Goal: Task Accomplishment & Management: Use online tool/utility

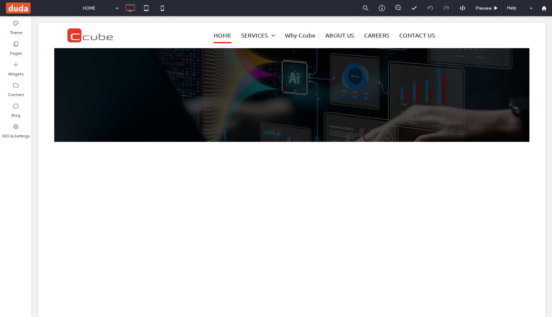
click at [19, 45] on div at bounding box center [276, 158] width 552 height 317
click at [16, 43] on div at bounding box center [276, 158] width 552 height 317
click at [17, 43] on div at bounding box center [276, 158] width 552 height 317
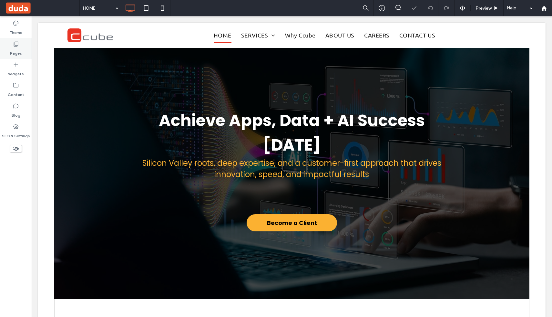
click at [19, 46] on div "Pages" at bounding box center [16, 48] width 32 height 21
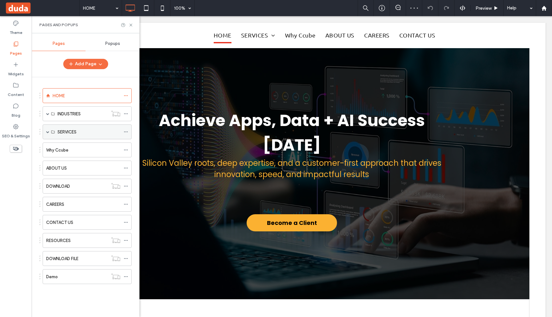
click at [49, 132] on span at bounding box center [47, 131] width 3 height 3
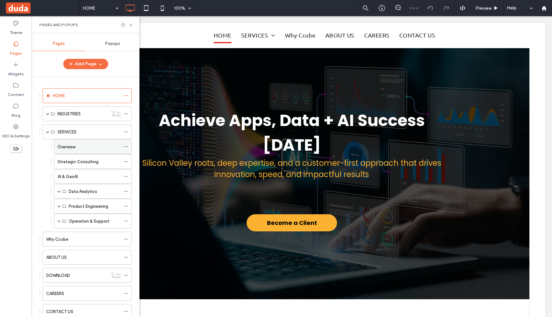
click at [65, 144] on label "Overview" at bounding box center [66, 146] width 18 height 11
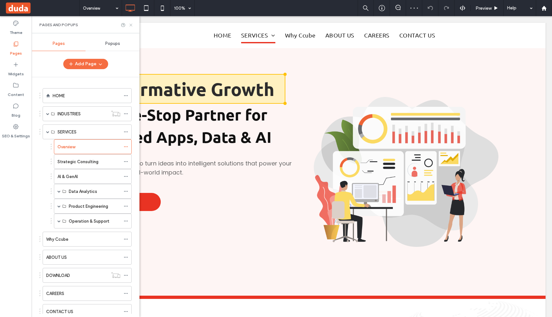
click at [130, 25] on use at bounding box center [130, 25] width 3 height 3
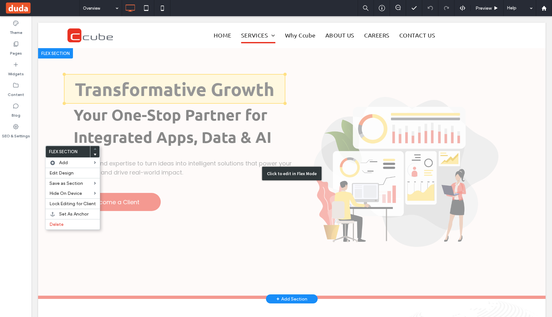
click at [59, 123] on div "Click to edit in Flex Mode" at bounding box center [292, 173] width 508 height 251
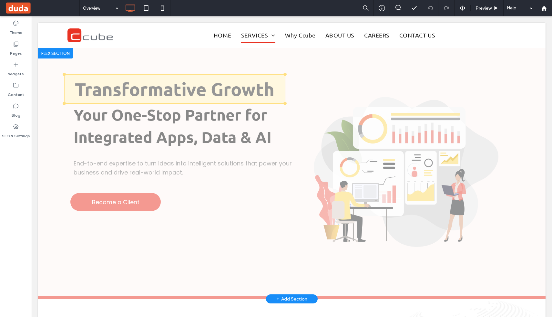
click at [63, 53] on div at bounding box center [55, 53] width 35 height 10
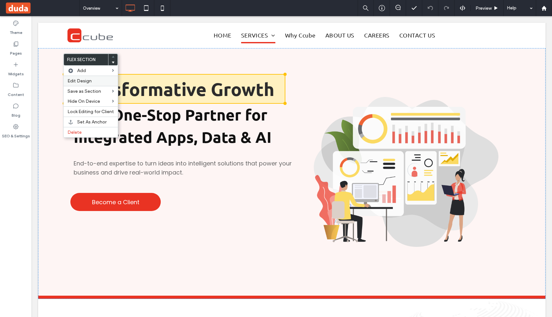
click at [78, 82] on span "Edit Design" at bounding box center [79, 80] width 24 height 5
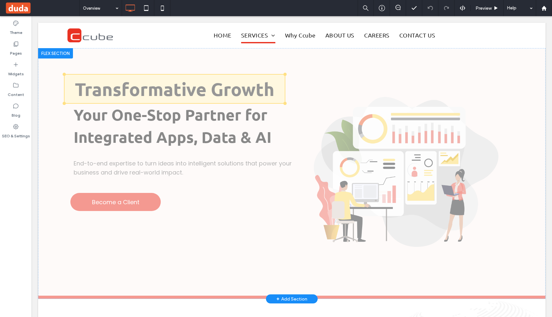
click at [68, 54] on div at bounding box center [55, 53] width 35 height 10
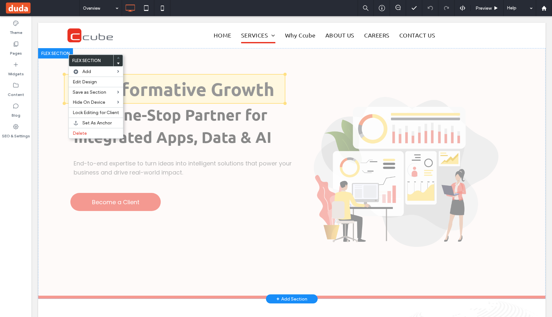
click at [68, 54] on div at bounding box center [55, 53] width 35 height 10
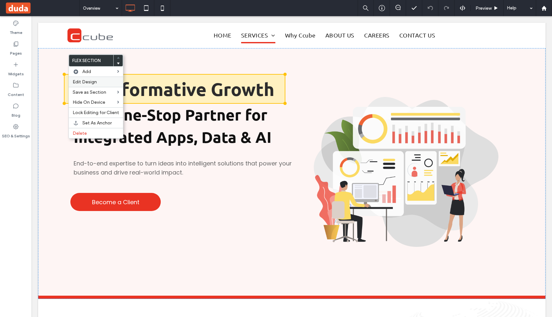
click at [85, 85] on div "Edit Design" at bounding box center [96, 82] width 54 height 10
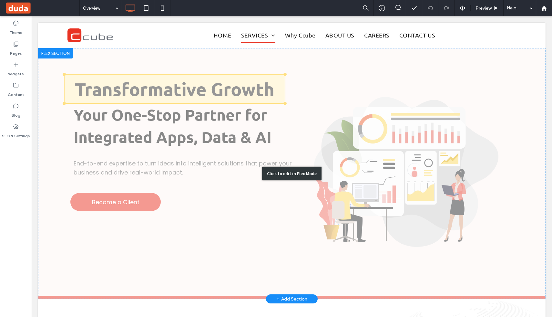
click at [288, 179] on div "Click to edit in Flex Mode" at bounding box center [291, 174] width 59 height 14
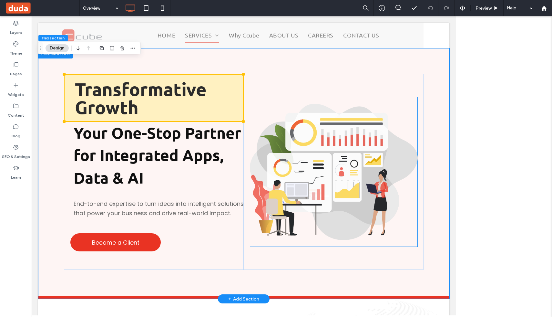
click at [288, 179] on div "Transformative Growth Your One-Stop Partner for Integrated Apps, Data & AI End-…" at bounding box center [243, 171] width 411 height 247
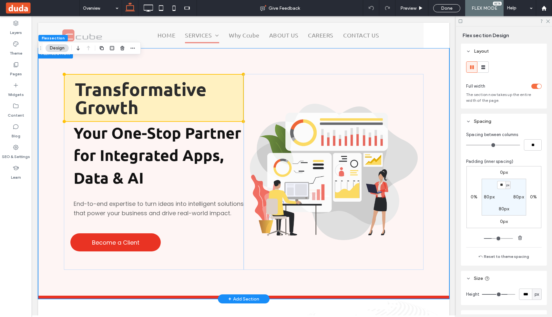
click at [138, 101] on span at bounding box center [154, 98] width 179 height 47
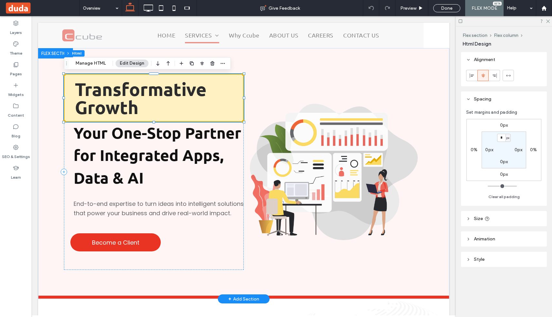
click at [112, 92] on span at bounding box center [154, 98] width 179 height 47
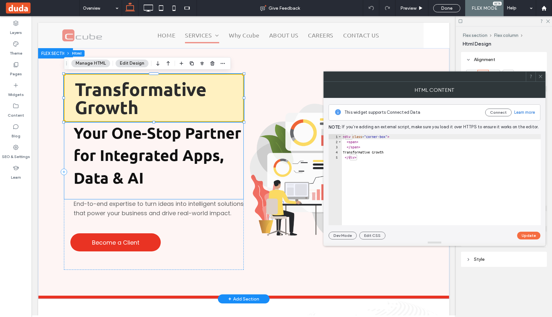
click at [111, 174] on strong "Your One-Stop Partner for Integrated Apps, Data & AI" at bounding box center [158, 155] width 168 height 64
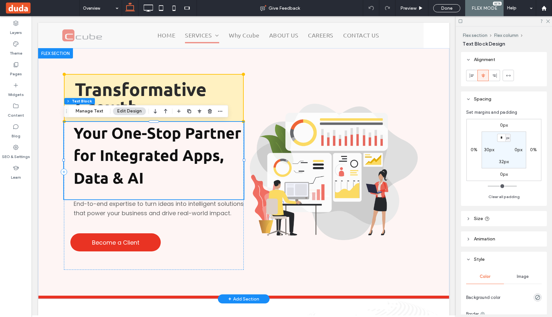
click at [111, 174] on strong "Your One-Stop Partner for Integrated Apps, Data & AI" at bounding box center [158, 155] width 168 height 64
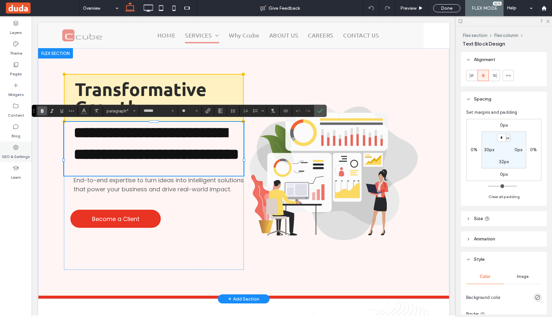
click at [15, 146] on icon at bounding box center [16, 147] width 6 height 6
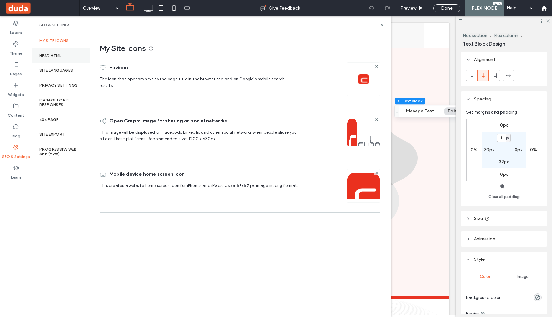
click at [59, 50] on div "Head HTML" at bounding box center [61, 55] width 58 height 15
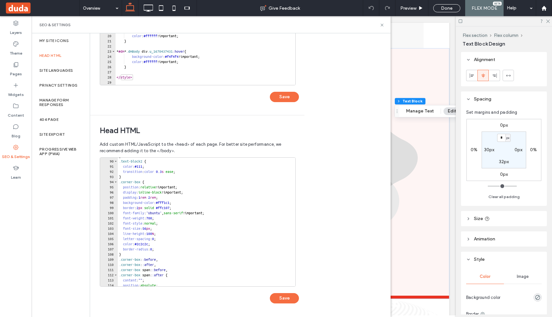
scroll to position [460, 0]
click at [154, 228] on div ".text-block2 { color : #111 ; transition : color 0.3 s ease ; } .corner-box { p…" at bounding box center [363, 226] width 491 height 139
type textarea "**********"
click at [284, 302] on button "Save" at bounding box center [284, 298] width 29 height 10
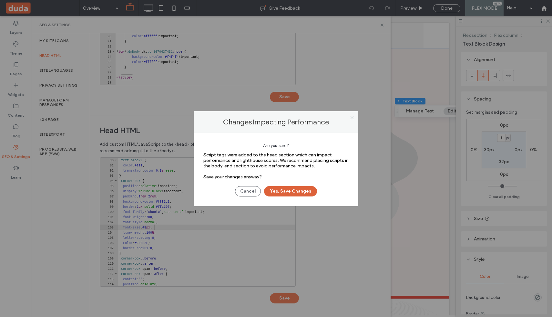
click at [287, 192] on button "Yes, Save Changes" at bounding box center [290, 191] width 53 height 10
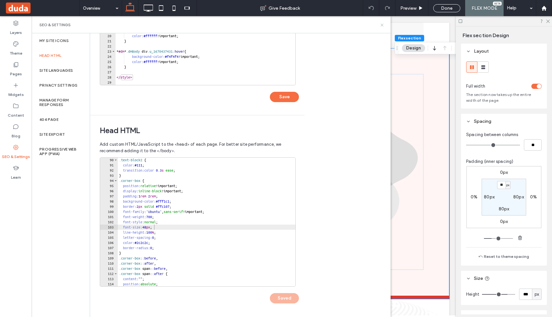
scroll to position [0, 0]
click at [382, 25] on use at bounding box center [382, 25] width 3 height 3
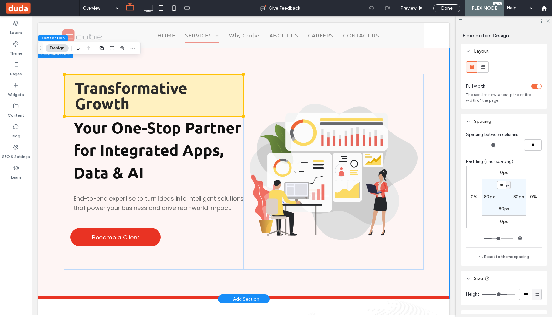
click at [150, 103] on span at bounding box center [154, 95] width 179 height 41
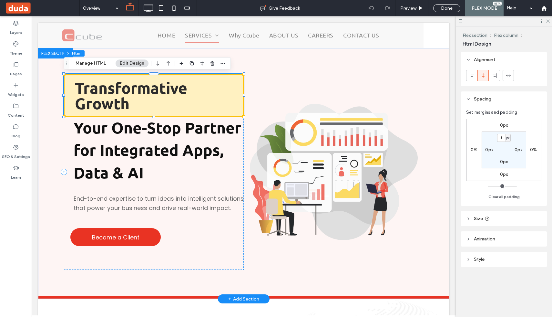
click at [149, 103] on span at bounding box center [154, 95] width 179 height 41
click at [16, 154] on label "SEO & Settings" at bounding box center [16, 154] width 28 height 9
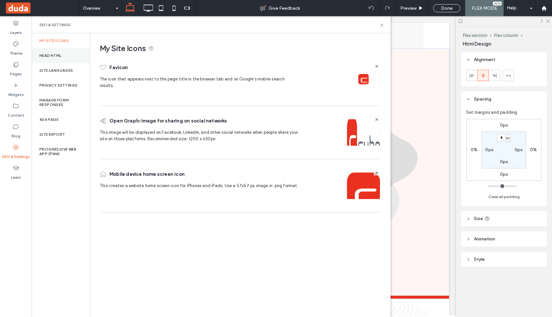
click at [51, 58] on div "Head HTML" at bounding box center [61, 55] width 58 height 15
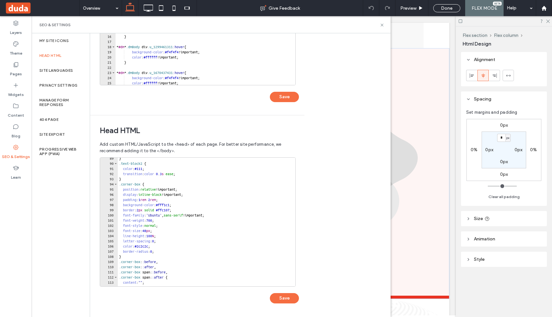
scroll to position [457, 0]
click at [153, 231] on div "} .text-block2 { color : #111 ; transition : color 0.3 s ease ; } .corner-box {…" at bounding box center [363, 224] width 491 height 139
click at [146, 200] on div "} .text-block2 { color : #111 ; transition : color 0.3 s ease ; } .corner-box {…" at bounding box center [363, 224] width 491 height 139
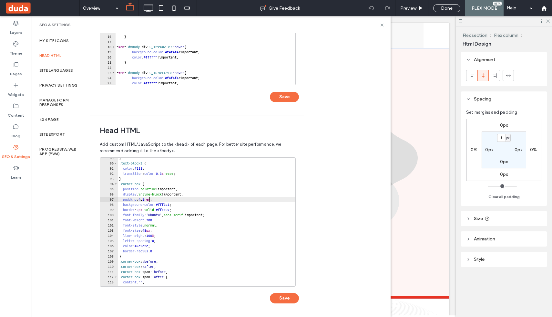
scroll to position [0, 3]
click at [157, 201] on div "} .text-block2 { color : #111 ; transition : color 0.3 s ease ; } .corner-box {…" at bounding box center [363, 224] width 491 height 139
click at [153, 231] on div "} .text-block2 { color : #111 ; transition : color 0.3 s ease ; } .corner-box {…" at bounding box center [363, 224] width 491 height 139
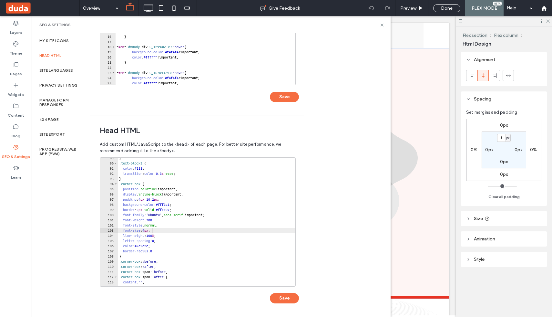
scroll to position [0, 3]
type textarea "**********"
click at [282, 300] on button "Save" at bounding box center [284, 298] width 29 height 10
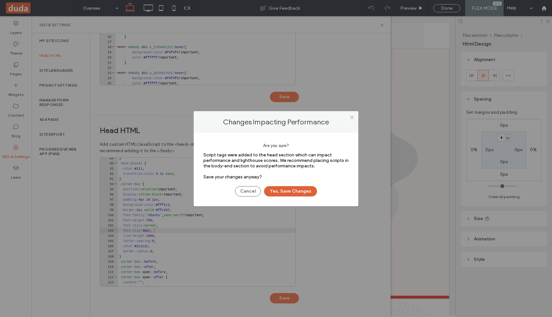
click at [294, 194] on button "Yes, Save Changes" at bounding box center [290, 191] width 53 height 10
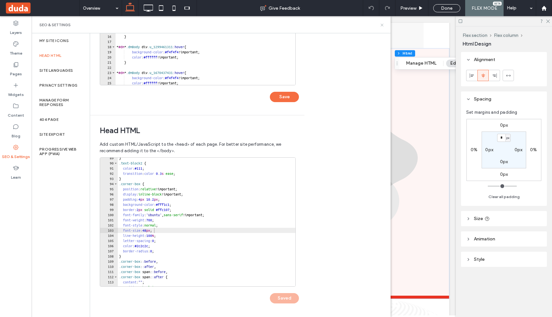
click at [380, 26] on icon at bounding box center [382, 25] width 5 height 5
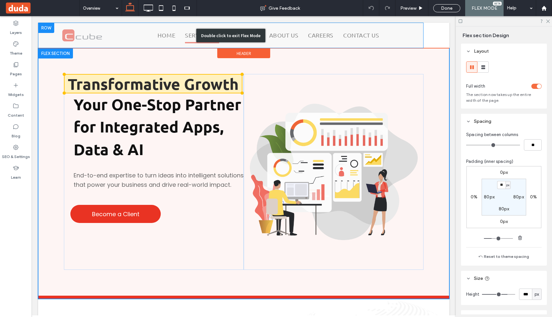
scroll to position [0, 0]
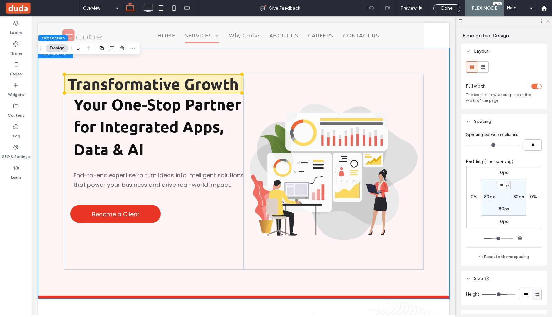
click at [547, 21] on icon at bounding box center [548, 21] width 4 height 4
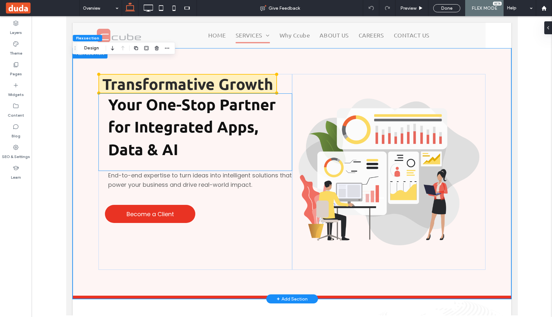
click at [126, 114] on p "Your One-Stop Partner for Integrated Apps, Data & AI" at bounding box center [200, 126] width 184 height 67
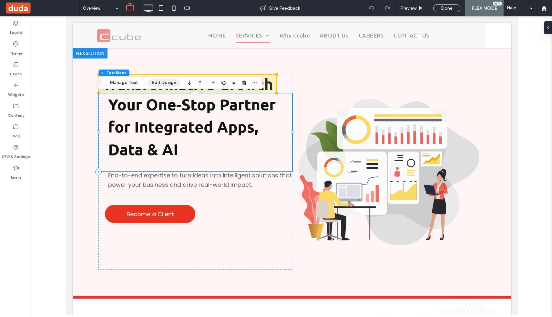
click at [160, 81] on button "Edit Design" at bounding box center [164, 83] width 33 height 8
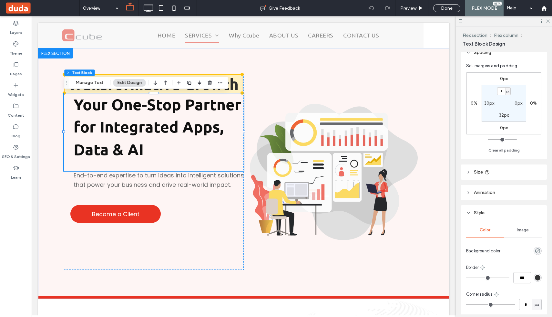
scroll to position [26, 0]
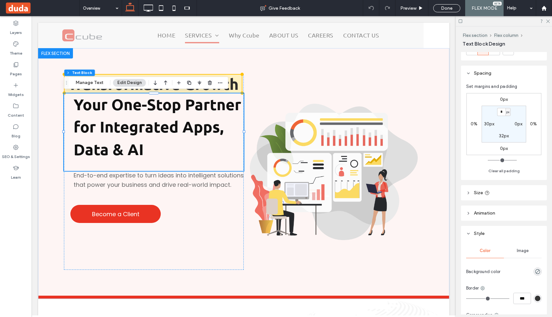
click at [487, 123] on label "30px" at bounding box center [489, 123] width 10 height 5
type input "**"
click at [487, 123] on input "**" at bounding box center [487, 124] width 8 height 8
type input "**"
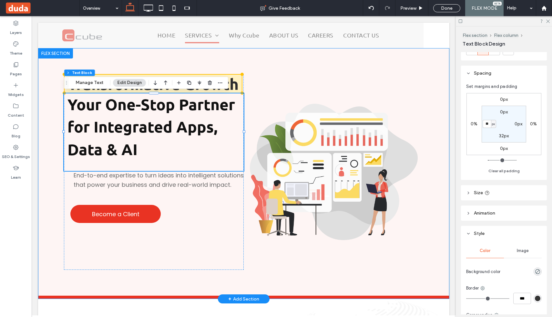
click at [50, 126] on div "Transformative Growth Your One-Stop Partner for Integrated Apps, Data & AI End-…" at bounding box center [243, 171] width 411 height 247
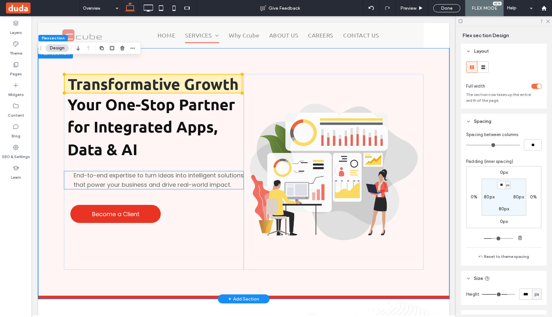
click at [90, 189] on p "End-to-end expertise to turn ideas into intelligent solutions that power your b…" at bounding box center [159, 180] width 170 height 19
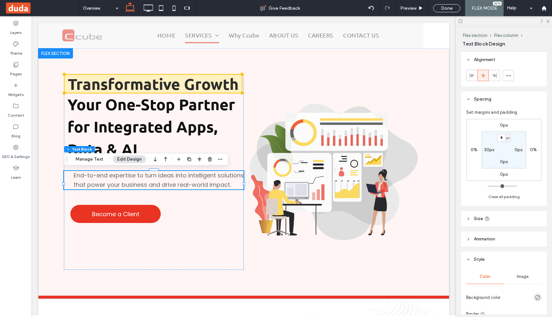
click at [487, 150] on label "30px" at bounding box center [489, 149] width 10 height 5
type input "**"
click at [74, 200] on div "Become a Client" at bounding box center [154, 206] width 180 height 34
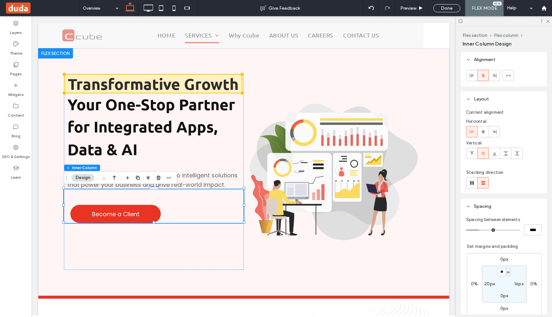
click at [489, 286] on label "20px" at bounding box center [489, 283] width 11 height 5
type input "**"
click at [489, 286] on input "**" at bounding box center [487, 284] width 8 height 8
type input "**"
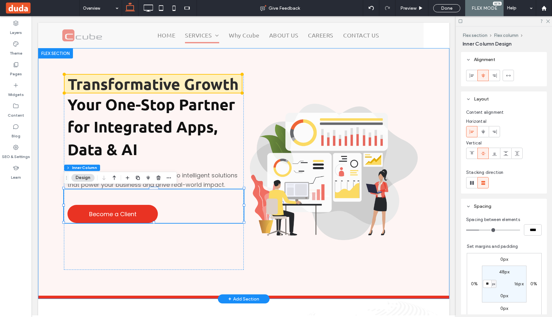
click at [54, 157] on div "Transformative Growth Your One-Stop Partner for Integrated Apps, Data & AI End-…" at bounding box center [243, 171] width 411 height 247
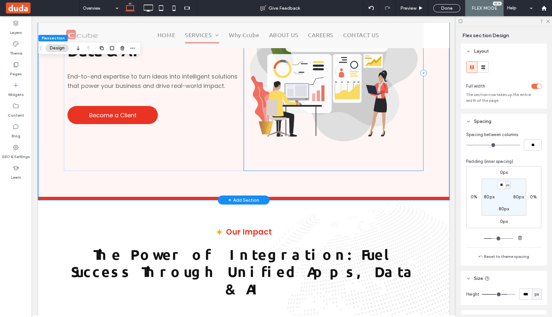
scroll to position [120, 0]
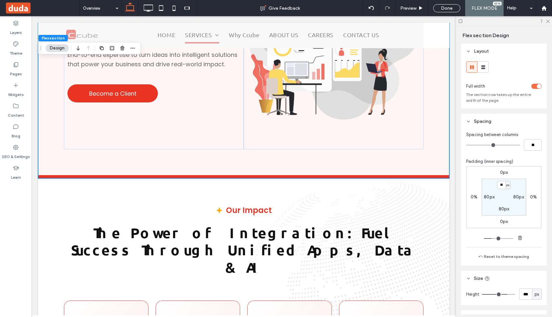
click at [548, 18] on div at bounding box center [504, 21] width 96 height 10
click at [546, 21] on icon at bounding box center [548, 21] width 4 height 4
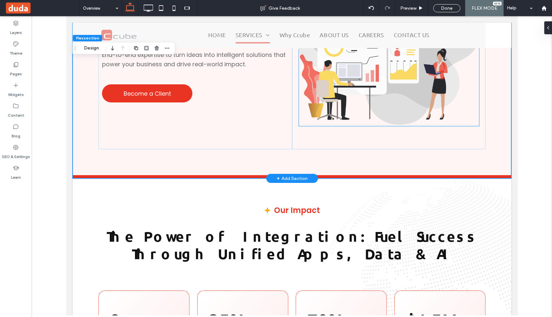
scroll to position [0, 0]
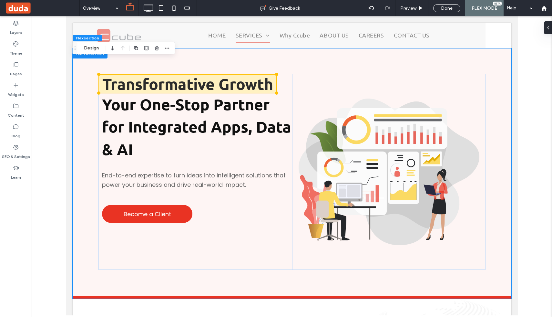
click at [50, 47] on div at bounding box center [292, 165] width 521 height 299
click at [156, 79] on span at bounding box center [187, 84] width 177 height 18
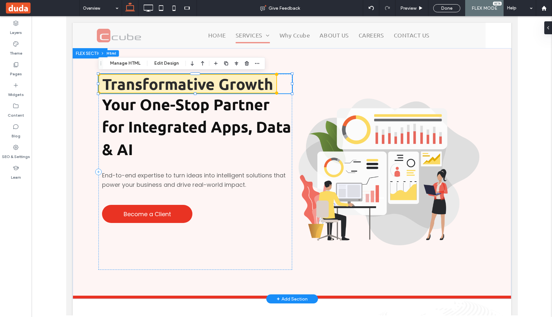
click at [156, 79] on span at bounding box center [187, 84] width 177 height 18
click at [15, 147] on icon at bounding box center [16, 147] width 6 height 6
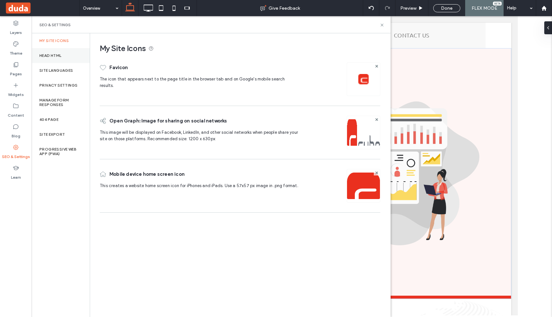
click at [62, 54] on label "Head HTML" at bounding box center [50, 55] width 22 height 5
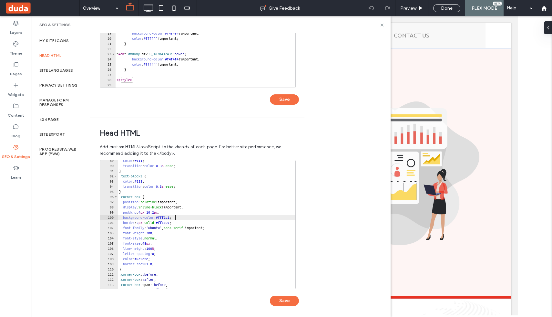
click at [174, 217] on div "color : #111 ; transition : color 0.3 s ease ; } .text-block2 { color : #111 ; …" at bounding box center [363, 227] width 491 height 139
paste textarea "******"
click at [171, 218] on div "color : #111 ; transition : color 0.3 s ease ; } .text-block2 { color : #111 ; …" at bounding box center [363, 227] width 491 height 139
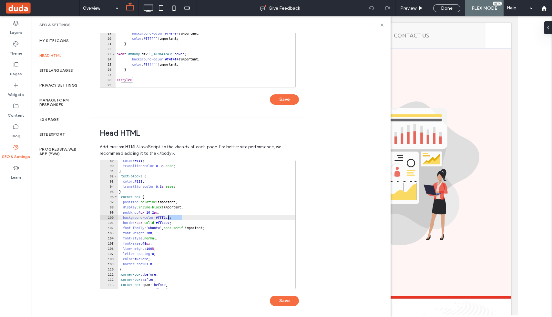
paste textarea "Cursor at row 100"
type textarea "**********"
click at [277, 302] on button "Save" at bounding box center [284, 300] width 29 height 10
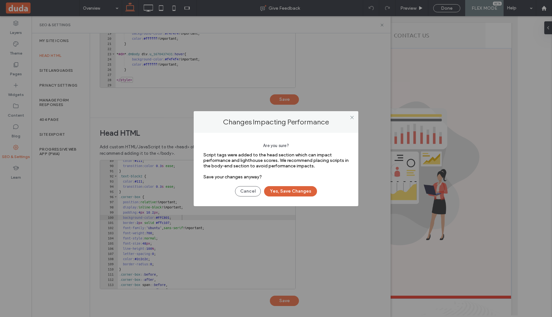
click at [294, 193] on button "Yes, Save Changes" at bounding box center [290, 191] width 53 height 10
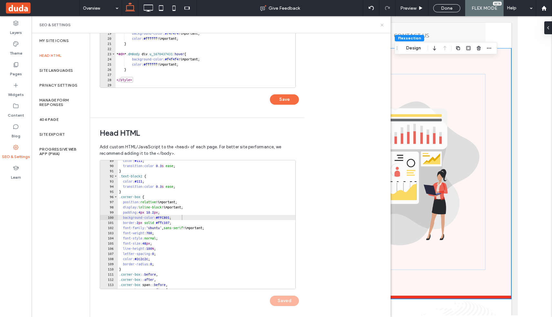
click at [380, 24] on icon at bounding box center [382, 25] width 5 height 5
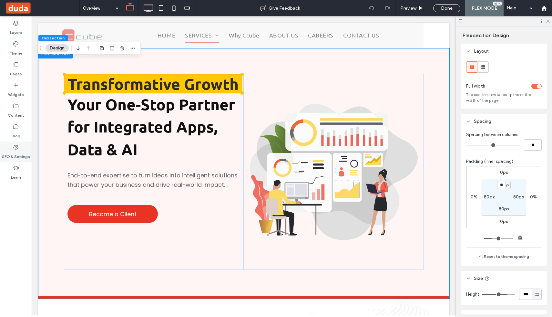
click at [11, 147] on div "SEO & Settings" at bounding box center [16, 151] width 32 height 21
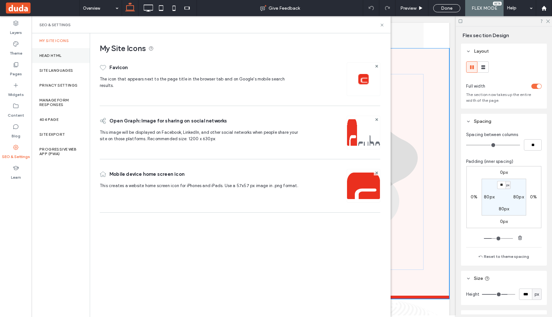
click at [56, 55] on label "Head HTML" at bounding box center [50, 55] width 22 height 5
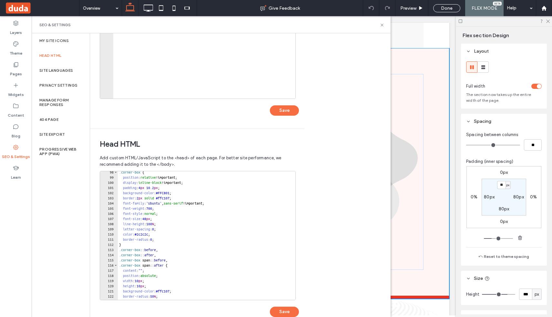
click at [188, 191] on div ".corner-box { position : relative !important; display : inline-block !important…" at bounding box center [363, 239] width 491 height 139
click at [172, 200] on div ".corner-box { position : relative !important; display : inline-block !important…" at bounding box center [363, 239] width 491 height 139
click at [174, 190] on div ".corner-box { position : relative !important; display : inline-block !important…" at bounding box center [363, 239] width 491 height 139
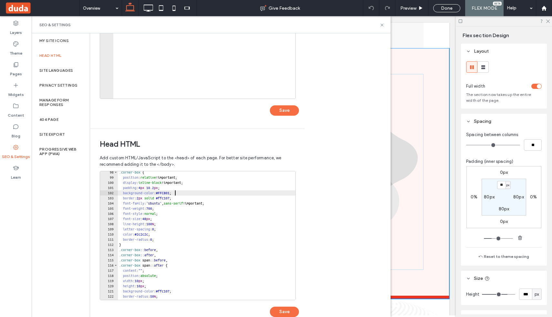
click at [176, 193] on div ".corner-box { position : relative !important; display : inline-block !important…" at bounding box center [363, 239] width 491 height 139
type textarea "**********"
click at [176, 193] on div ".corner-box { position : relative !important; display : inline-block !important…" at bounding box center [363, 239] width 491 height 139
click at [381, 23] on icon at bounding box center [382, 25] width 5 height 5
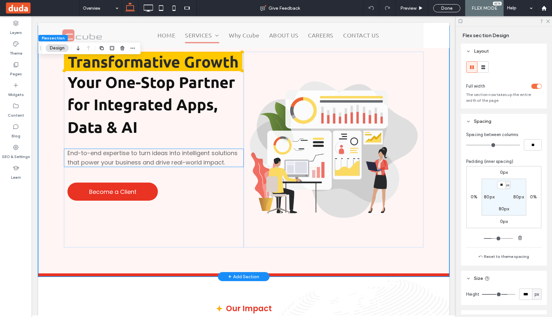
scroll to position [23, 0]
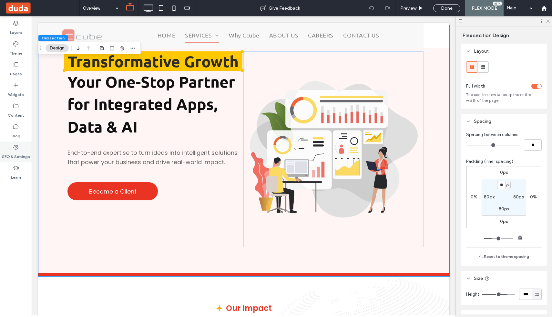
click at [16, 149] on icon at bounding box center [16, 147] width 6 height 6
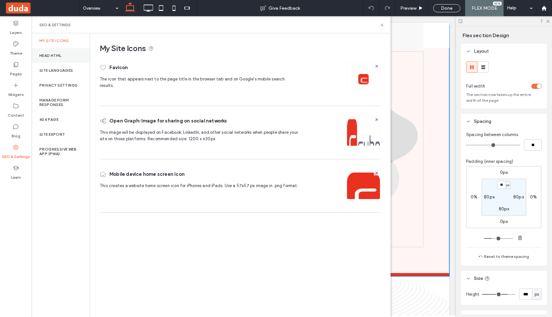
click at [58, 54] on label "Head HTML" at bounding box center [50, 55] width 22 height 5
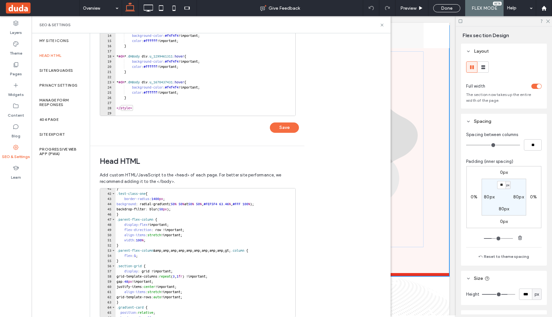
scroll to position [209, 0]
click at [380, 24] on icon at bounding box center [382, 25] width 5 height 5
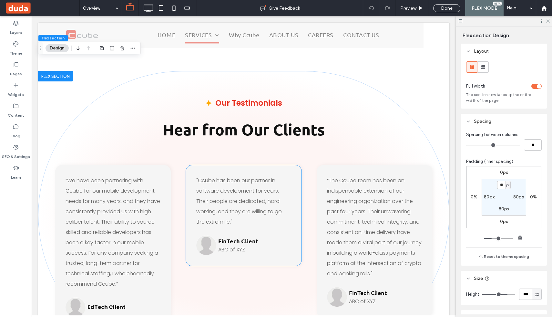
click at [234, 235] on div "FinTech Client ABC of XYZ ﻿" at bounding box center [243, 245] width 95 height 21
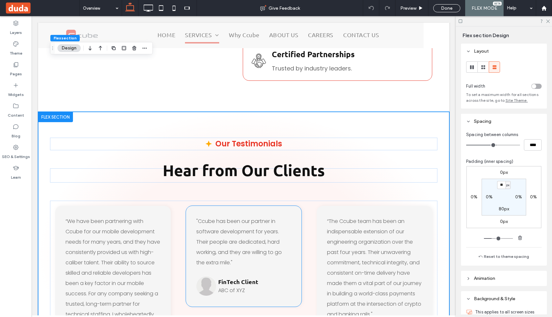
scroll to position [2139, 0]
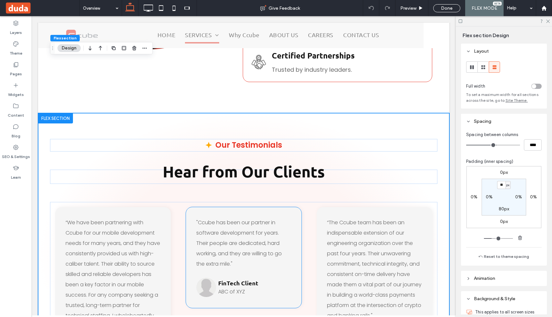
click at [234, 219] on span ""Ccube has been our partner in software development for years. Their people are…" at bounding box center [239, 243] width 86 height 49
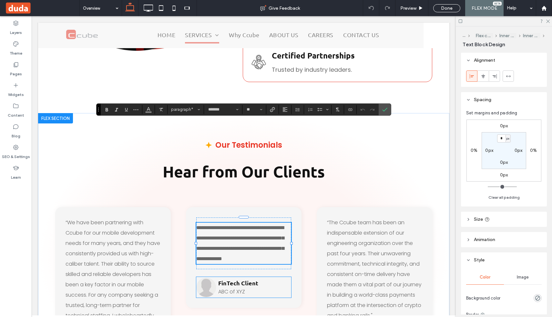
click at [235, 288] on span "ABC of XYZ ﻿" at bounding box center [231, 291] width 27 height 7
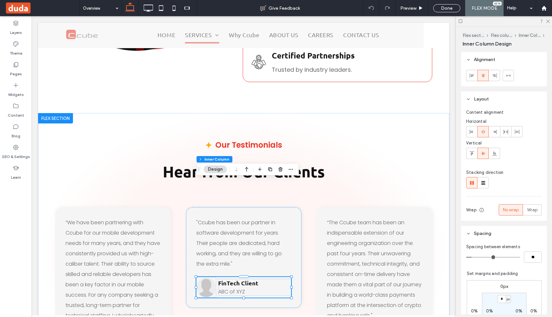
click at [235, 288] on span "ABC of XYZ ﻿" at bounding box center [231, 291] width 27 height 7
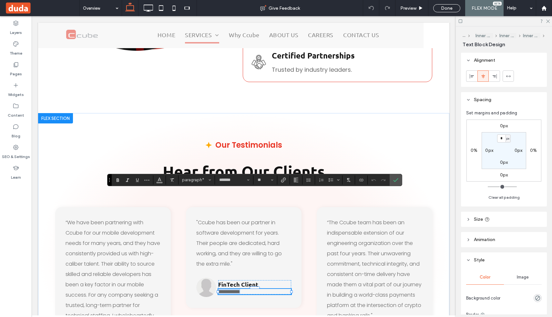
click at [235, 289] on span "**********" at bounding box center [229, 291] width 22 height 5
click at [250, 207] on div "**********" at bounding box center [244, 257] width 116 height 101
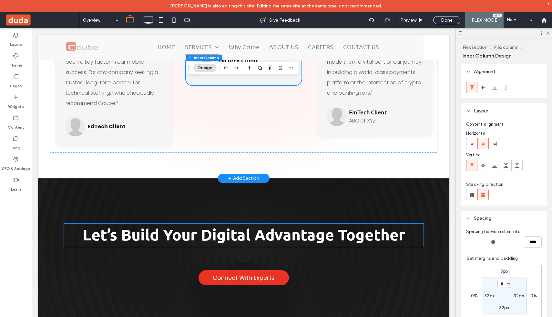
scroll to position [2475, 0]
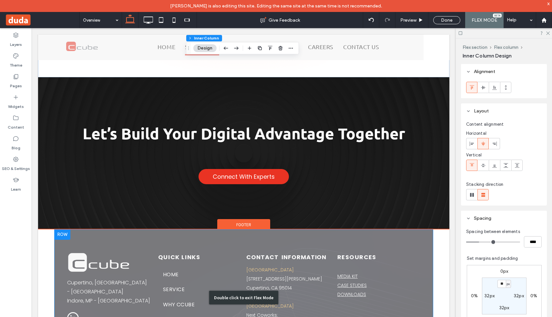
click at [392, 229] on div "Double click to exit Flex Mode" at bounding box center [243, 297] width 379 height 136
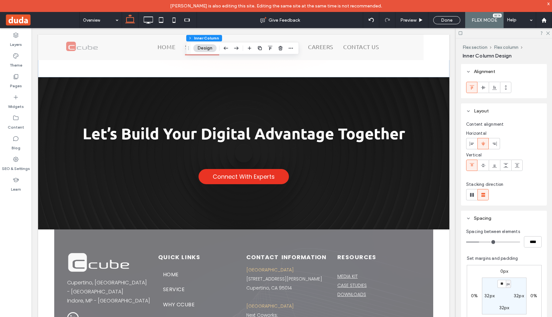
click at [435, 229] on div "Cupertino, [GEOGRAPHIC_DATA] - [GEOGRAPHIC_DATA] Indore, MP - [GEOGRAPHIC_DATA]…" at bounding box center [243, 322] width 411 height 186
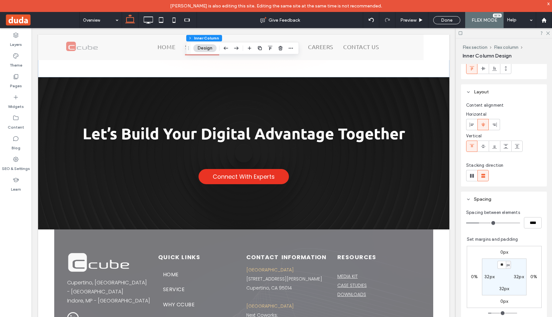
scroll to position [0, 0]
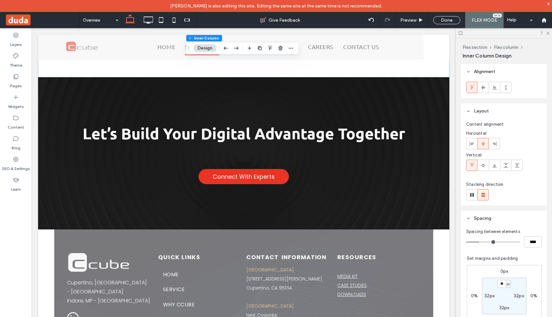
click at [435, 229] on div "Cupertino, [GEOGRAPHIC_DATA] - [GEOGRAPHIC_DATA] Indore, MP - [GEOGRAPHIC_DATA]…" at bounding box center [243, 322] width 411 height 186
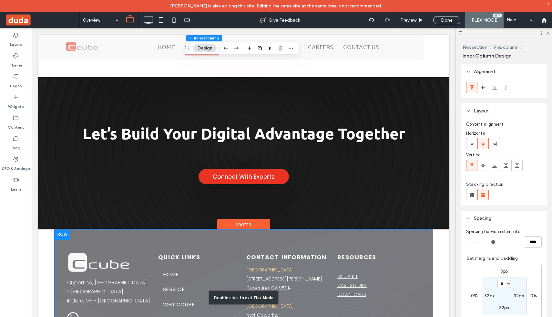
click at [430, 229] on div "Double click to exit Flex Mode" at bounding box center [243, 297] width 379 height 136
click at [415, 229] on div "Double click to exit Flex Mode" at bounding box center [243, 297] width 379 height 136
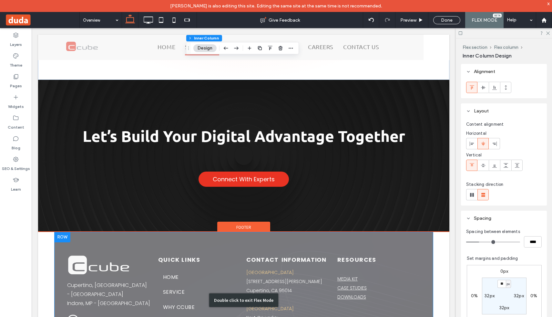
scroll to position [2475, 0]
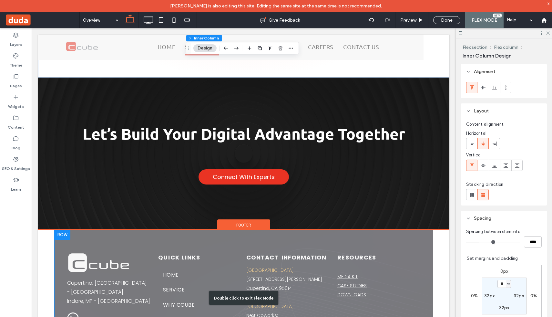
click at [408, 230] on div "Double click to exit Flex Mode" at bounding box center [243, 298] width 379 height 136
click at [413, 230] on div "Double click to exit Flex Mode" at bounding box center [243, 298] width 379 height 136
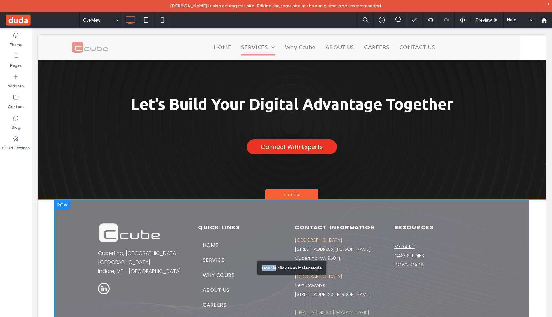
click at [413, 200] on div "Cupertino, [GEOGRAPHIC_DATA] - [GEOGRAPHIC_DATA] Indore, MP - [GEOGRAPHIC_DATA]…" at bounding box center [291, 268] width 475 height 136
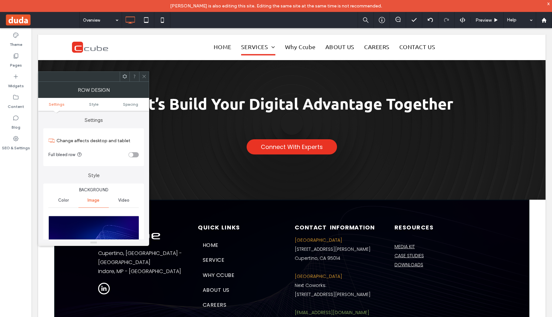
click at [145, 75] on icon at bounding box center [144, 76] width 5 height 5
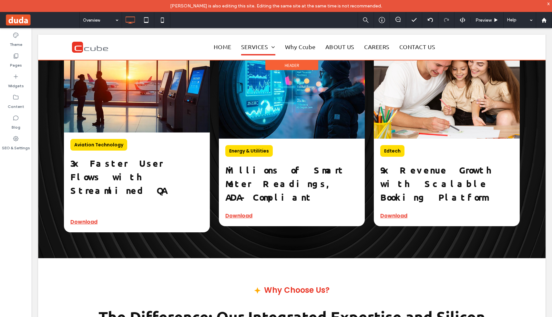
scroll to position [1585, 0]
